Goal: Task Accomplishment & Management: Use online tool/utility

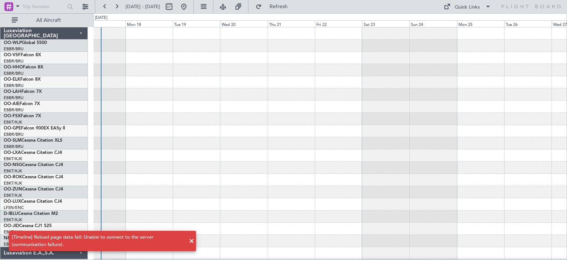
click at [237, 93] on div at bounding box center [329, 94] width 473 height 12
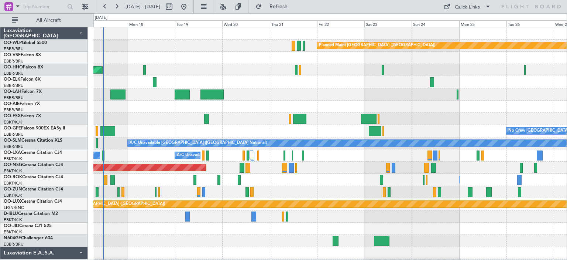
click at [133, 134] on div "Planned Maint [GEOGRAPHIC_DATA] ([GEOGRAPHIC_DATA]) AOG Maint Geneva ([GEOGRAPH…" at bounding box center [329, 246] width 473 height 439
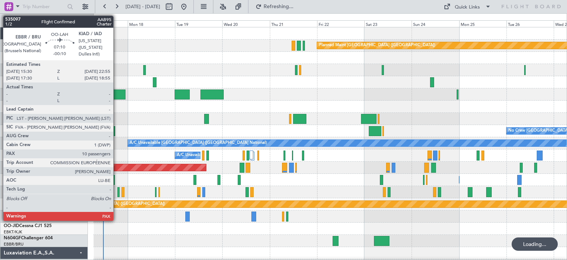
click at [117, 93] on div at bounding box center [117, 94] width 15 height 10
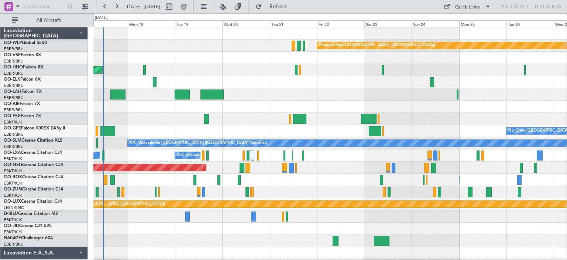
click at [268, 101] on div at bounding box center [329, 106] width 473 height 12
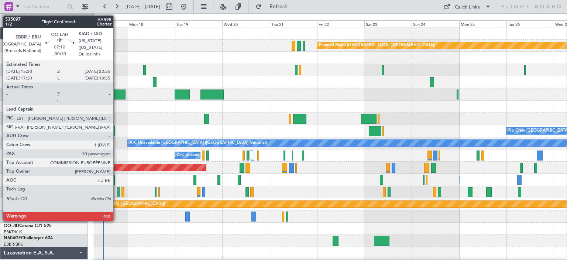
click at [116, 93] on div at bounding box center [117, 94] width 15 height 10
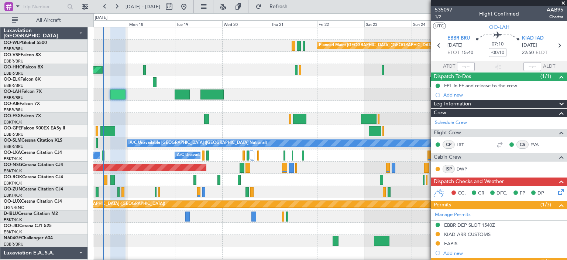
click at [564, 3] on span at bounding box center [563, 3] width 7 height 7
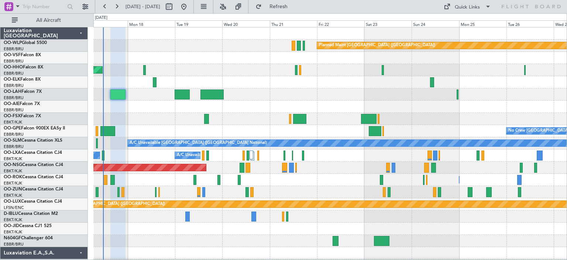
type input "0"
